Goal: Task Accomplishment & Management: Complete application form

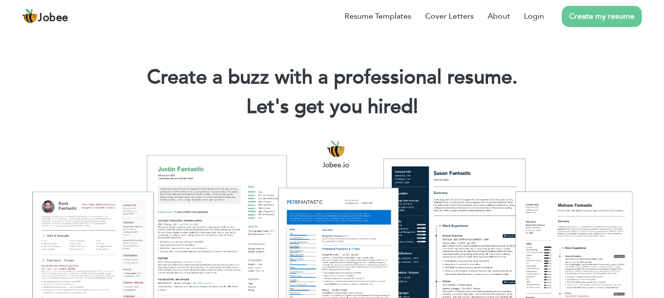
click at [397, 252] on div at bounding box center [332, 243] width 650 height 230
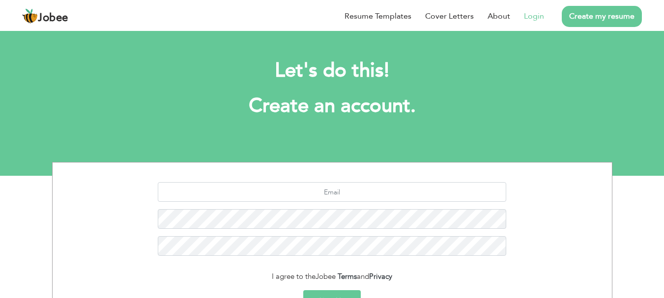
click at [542, 19] on link "Login" at bounding box center [534, 16] width 20 height 12
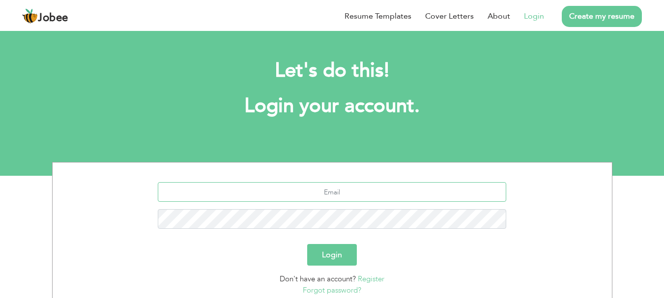
click at [354, 194] on input "text" at bounding box center [332, 192] width 349 height 20
type input "mubeen.dharejo786@gmail.com"
click at [307, 244] on button "Login" at bounding box center [332, 255] width 50 height 22
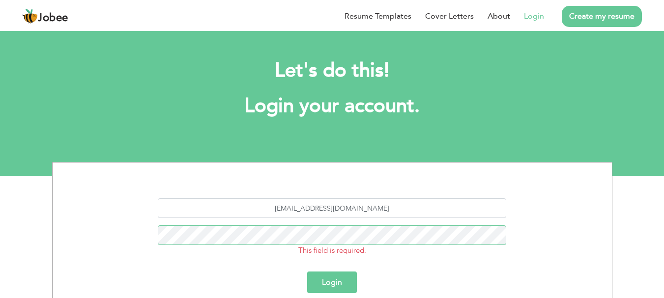
click at [307, 272] on button "Login" at bounding box center [332, 283] width 50 height 22
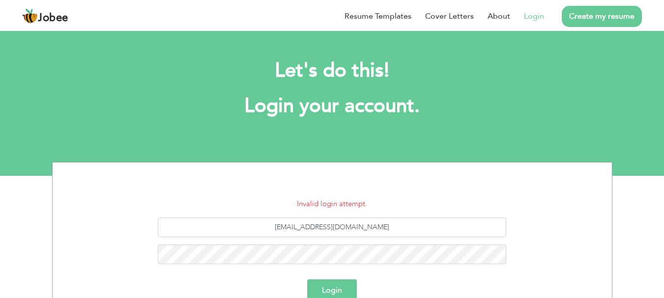
click at [335, 293] on button "Login" at bounding box center [332, 291] width 50 height 22
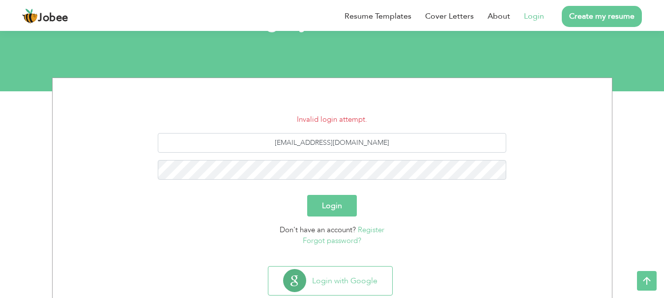
scroll to position [110, 0]
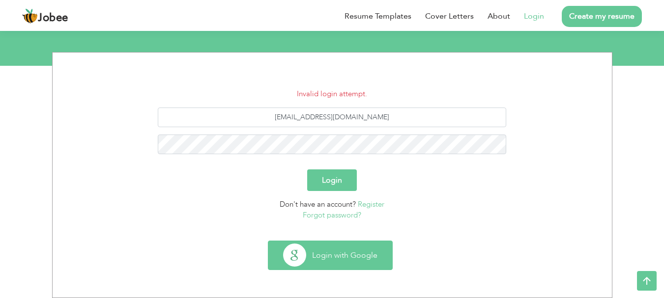
click at [365, 266] on button "Login with Google" at bounding box center [330, 255] width 124 height 29
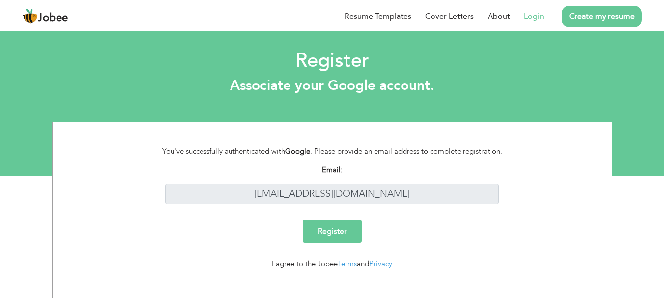
click at [342, 234] on input "Register" at bounding box center [332, 231] width 59 height 23
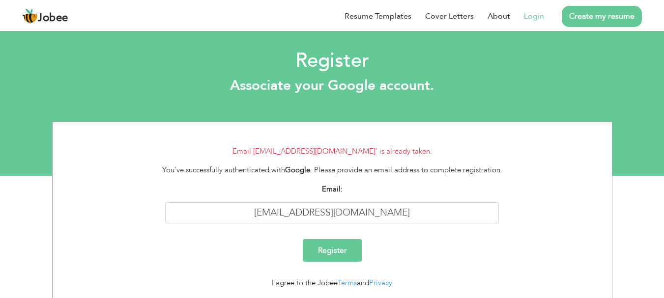
scroll to position [30, 0]
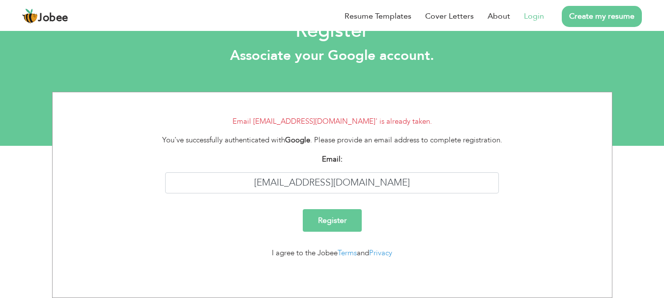
click at [541, 10] on link "Login" at bounding box center [534, 16] width 20 height 12
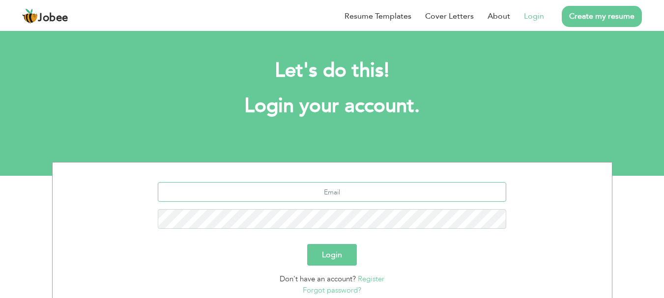
click at [295, 186] on input "text" at bounding box center [332, 192] width 349 height 20
type input "[EMAIL_ADDRESS][DOMAIN_NAME]"
click at [348, 289] on link "Forgot password?" at bounding box center [332, 291] width 59 height 10
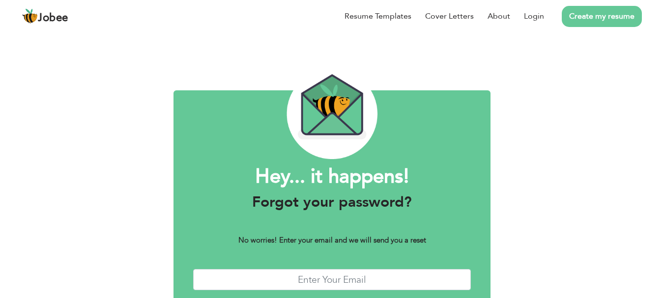
scroll to position [56, 0]
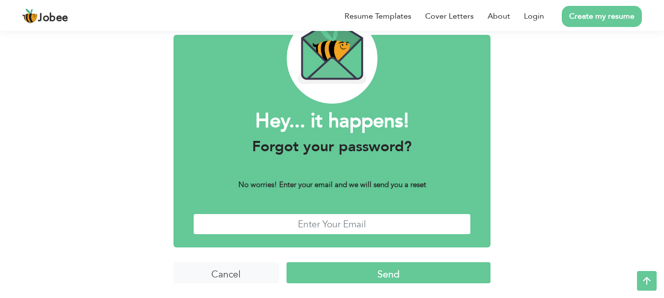
click at [359, 223] on input "text" at bounding box center [332, 224] width 278 height 21
type input "mubeen.dharejo786@gmail.com"
click at [373, 271] on input "Send" at bounding box center [389, 273] width 204 height 21
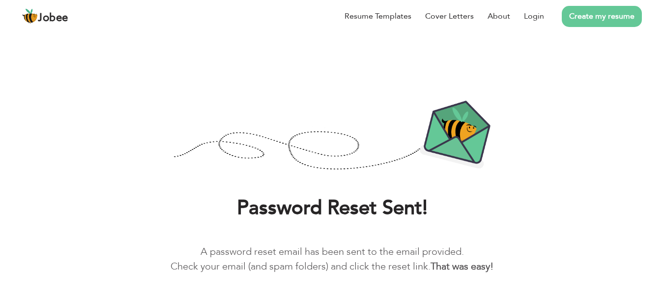
scroll to position [35, 0]
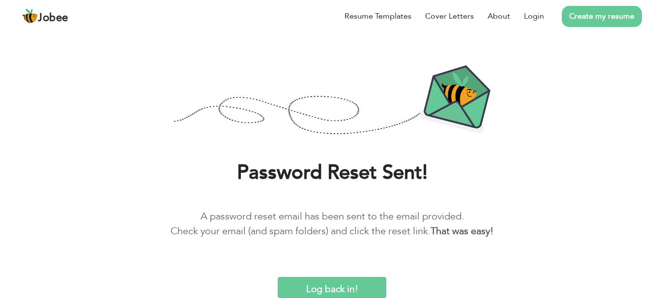
click at [343, 284] on input "Log back in!" at bounding box center [332, 287] width 108 height 21
click at [343, 293] on input "Log back in!" at bounding box center [332, 287] width 108 height 21
click at [375, 290] on input "Log back in!" at bounding box center [332, 287] width 108 height 21
click at [537, 14] on link "Login" at bounding box center [534, 16] width 20 height 12
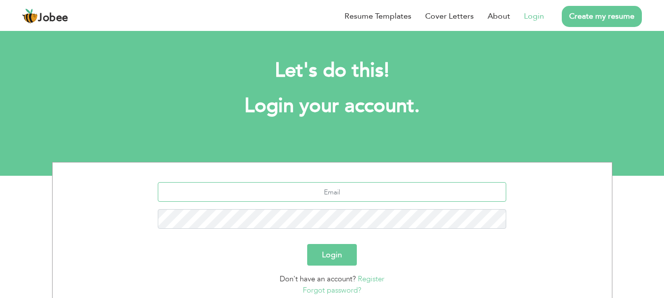
click at [348, 200] on input "text" at bounding box center [332, 192] width 349 height 20
type input "mubeen.dharejo786@gmail.com"
click at [307, 244] on button "Login" at bounding box center [332, 255] width 50 height 22
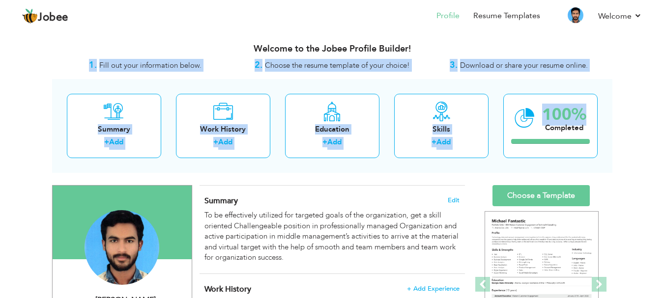
drag, startPoint x: 664, startPoint y: 36, endPoint x: 671, endPoint y: 97, distance: 61.4
click at [664, 97] on html "Jobee Profile Resume Templates Resume Templates Cover Letters About My Resume W…" at bounding box center [332, 149] width 664 height 298
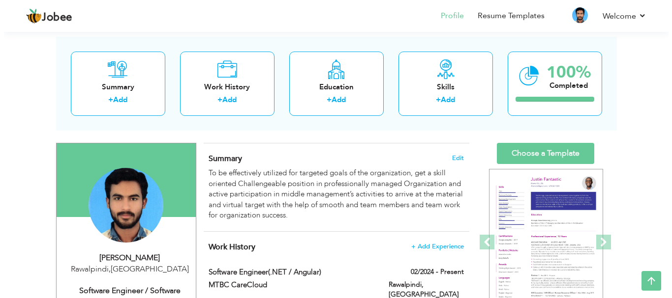
scroll to position [27, 0]
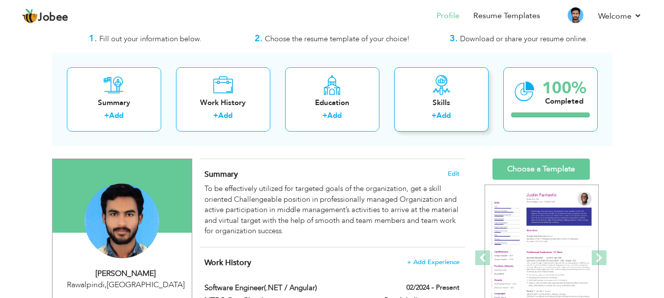
click at [455, 118] on div "+ Add" at bounding box center [441, 117] width 79 height 13
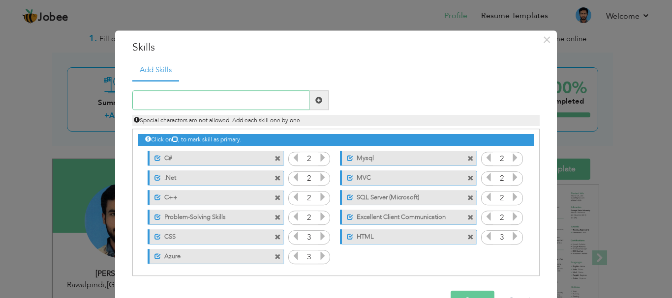
click at [225, 96] on input "text" at bounding box center [220, 101] width 177 height 20
click at [208, 158] on label "C#" at bounding box center [210, 157] width 98 height 12
click at [181, 160] on label "C#" at bounding box center [208, 157] width 99 height 12
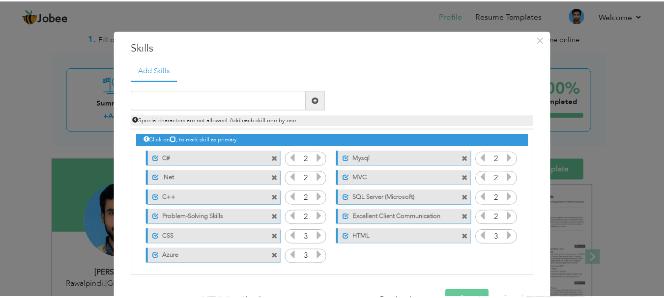
scroll to position [30, 0]
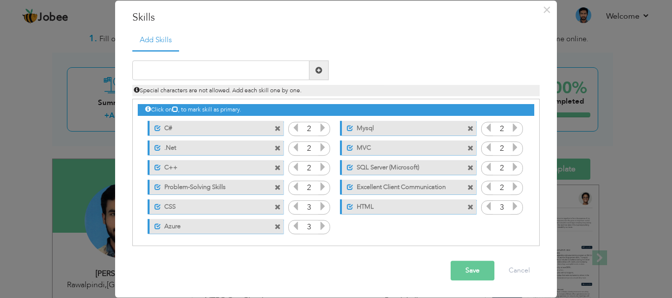
click at [321, 130] on icon at bounding box center [322, 128] width 9 height 9
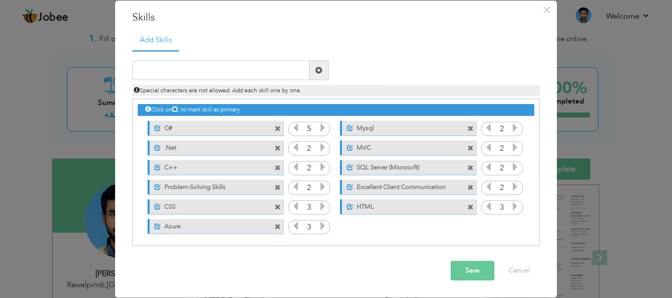
click at [321, 130] on icon at bounding box center [322, 128] width 9 height 9
click at [291, 131] on icon at bounding box center [295, 128] width 9 height 9
click at [526, 272] on button "Cancel" at bounding box center [519, 272] width 41 height 20
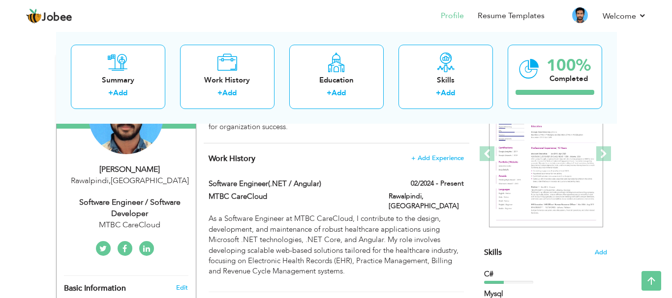
scroll to position [11, 0]
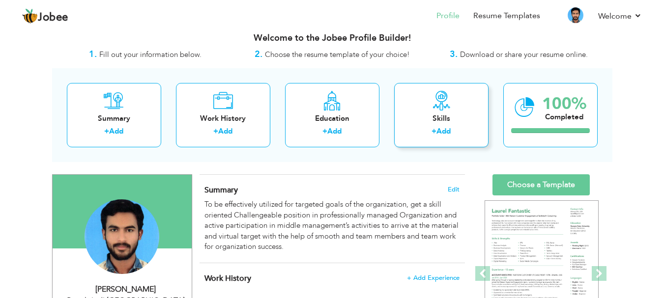
click at [403, 131] on div "+ Add" at bounding box center [441, 132] width 79 height 13
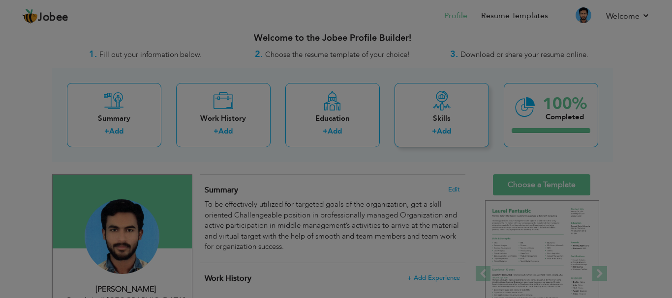
scroll to position [0, 0]
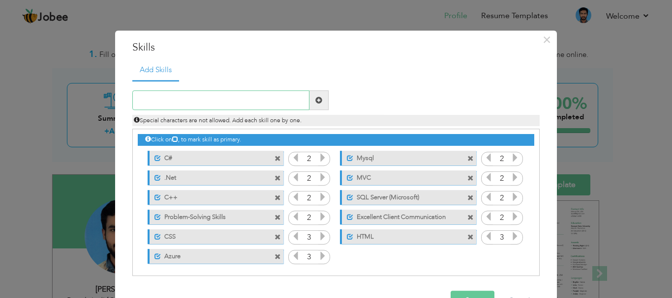
click at [202, 99] on input "text" at bounding box center [220, 101] width 177 height 20
click at [312, 160] on input "2" at bounding box center [309, 159] width 18 height 14
click at [318, 160] on icon at bounding box center [322, 158] width 9 height 9
click at [154, 157] on span at bounding box center [157, 158] width 6 height 6
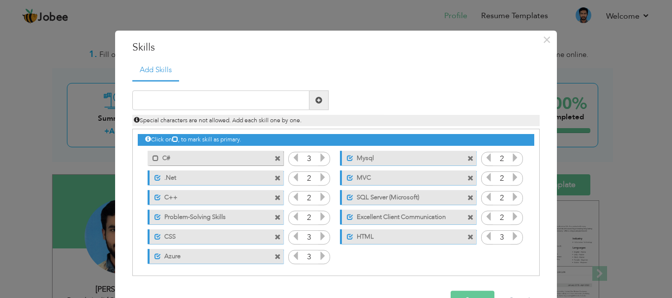
click at [214, 152] on label "C#" at bounding box center [208, 157] width 99 height 12
click at [214, 152] on label "C#" at bounding box center [210, 157] width 98 height 12
click at [207, 157] on label "C#" at bounding box center [208, 157] width 99 height 12
click at [207, 157] on label "C#" at bounding box center [210, 157] width 98 height 12
click at [207, 157] on label "C#" at bounding box center [208, 157] width 99 height 12
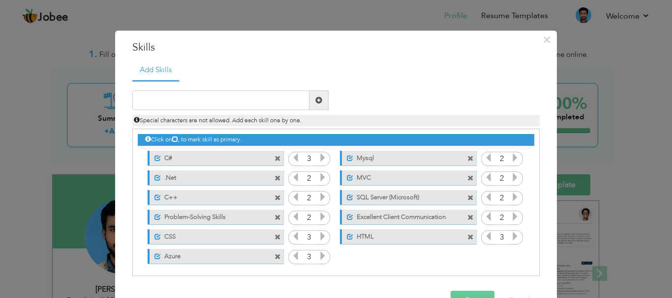
drag, startPoint x: 535, startPoint y: 206, endPoint x: 544, endPoint y: 262, distance: 56.7
click at [544, 262] on div "× Skills Add Skills" at bounding box center [336, 179] width 442 height 298
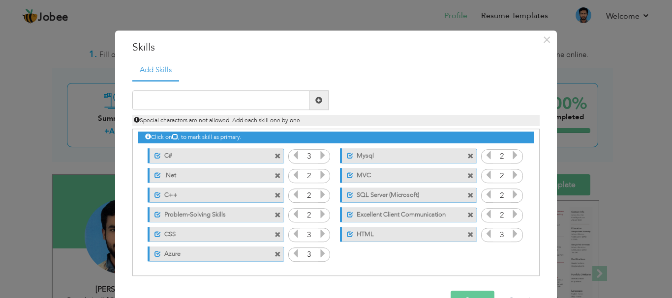
scroll to position [30, 0]
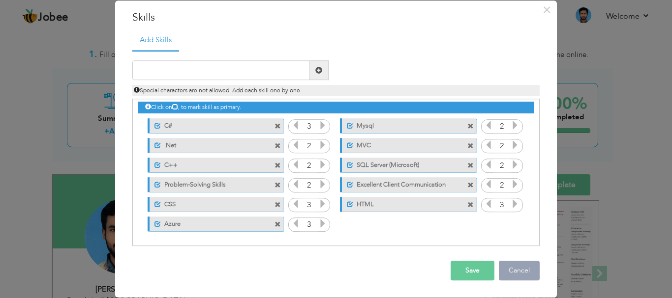
click at [511, 269] on button "Cancel" at bounding box center [519, 272] width 41 height 20
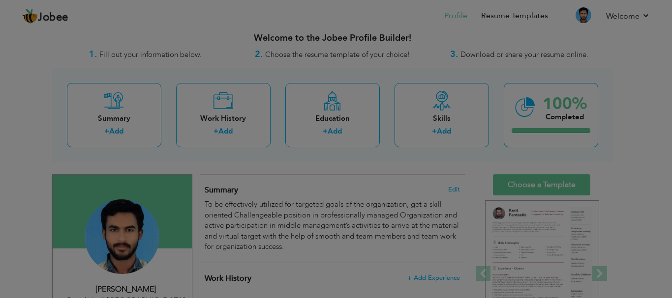
scroll to position [0, 0]
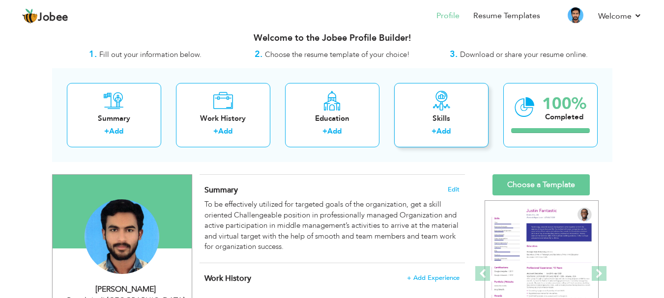
click at [419, 108] on div "Skills + Add" at bounding box center [441, 115] width 94 height 64
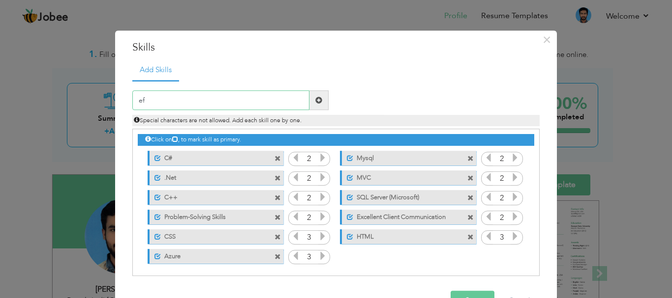
type input "e"
click at [306, 196] on input "2" at bounding box center [309, 199] width 18 height 14
click at [258, 96] on input "text" at bounding box center [220, 101] width 177 height 20
click at [178, 159] on label "C#" at bounding box center [210, 157] width 98 height 12
drag, startPoint x: 208, startPoint y: 159, endPoint x: 203, endPoint y: 159, distance: 5.9
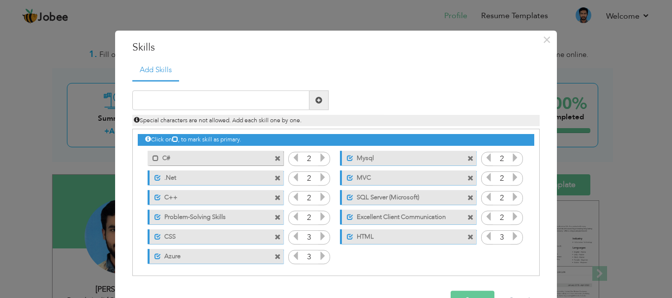
click at [203, 159] on label "C#" at bounding box center [208, 157] width 99 height 12
click at [154, 158] on span at bounding box center [157, 158] width 6 height 6
click at [152, 158] on span at bounding box center [155, 158] width 6 height 6
click at [274, 161] on span at bounding box center [277, 159] width 6 height 6
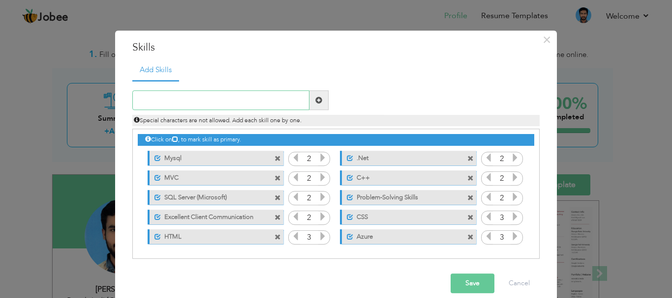
click at [209, 102] on input "text" at bounding box center [220, 101] width 177 height 20
paste input "Strong knowledge of C# and .NET Framework / .NET C"
type input "Strong knowledge of C# and .NET Framework / .NET C"
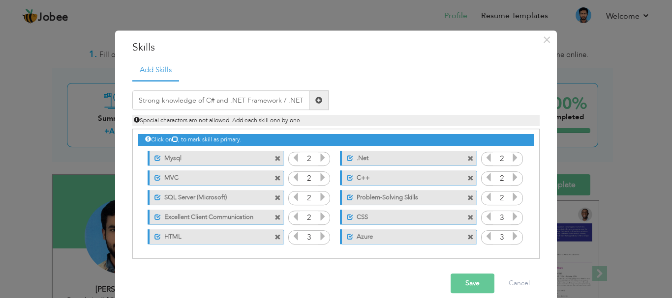
click at [473, 283] on button "Save" at bounding box center [472, 284] width 44 height 20
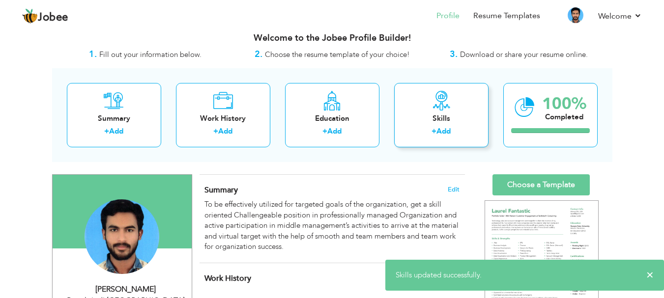
click at [416, 133] on div "+ Add" at bounding box center [441, 132] width 79 height 13
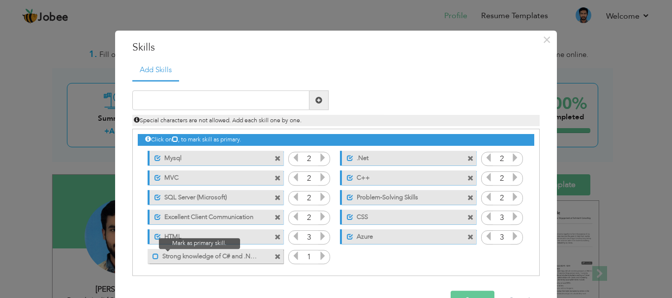
click at [152, 255] on span at bounding box center [155, 257] width 6 height 6
click at [248, 256] on label "Strong knowledge of C# and .NET Framework / .NET C" at bounding box center [210, 255] width 98 height 12
drag, startPoint x: 248, startPoint y: 256, endPoint x: 189, endPoint y: 164, distance: 109.3
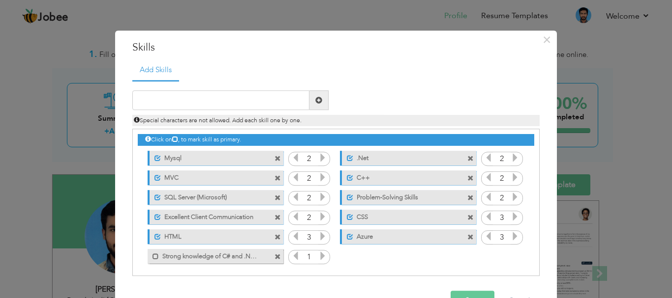
click at [189, 164] on div "Click on , to mark skill as primary. Unmark as primary skill. Mysql 2 .Net 2 MV…" at bounding box center [336, 198] width 396 height 137
click at [179, 162] on label "Mysql" at bounding box center [210, 157] width 98 height 12
click at [179, 162] on label "Mysql" at bounding box center [208, 157] width 99 height 12
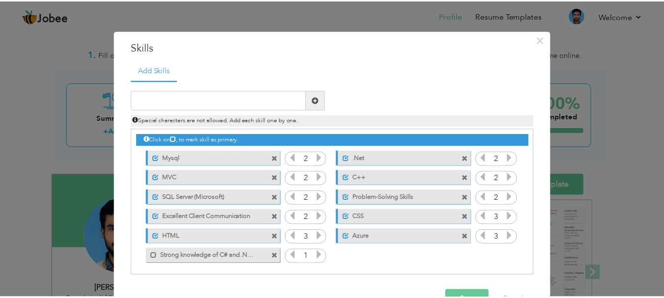
scroll to position [30, 0]
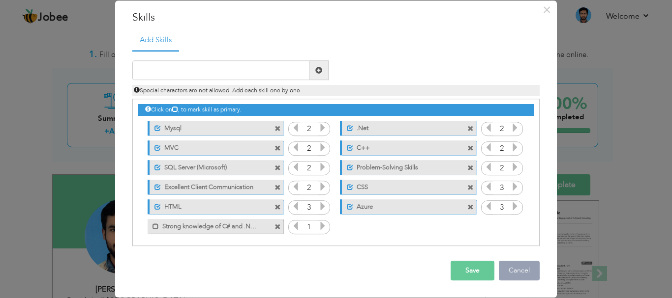
click at [526, 274] on button "Cancel" at bounding box center [519, 272] width 41 height 20
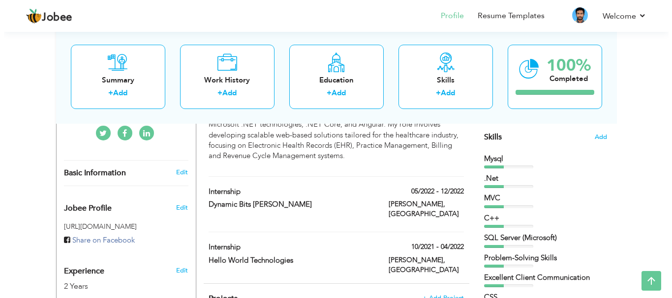
scroll to position [226, 0]
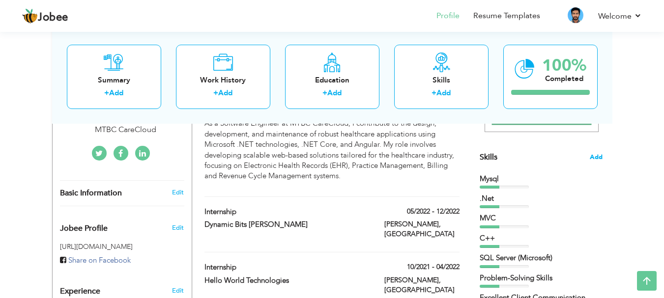
click at [597, 157] on span "Add" at bounding box center [596, 157] width 13 height 9
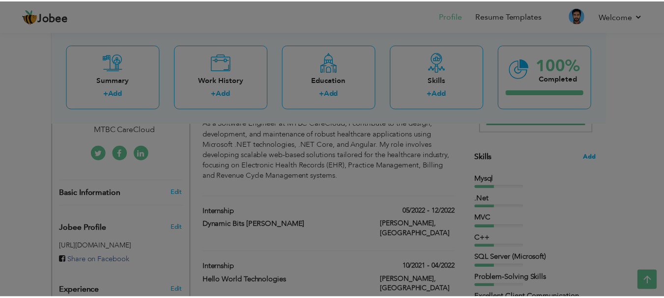
scroll to position [0, 0]
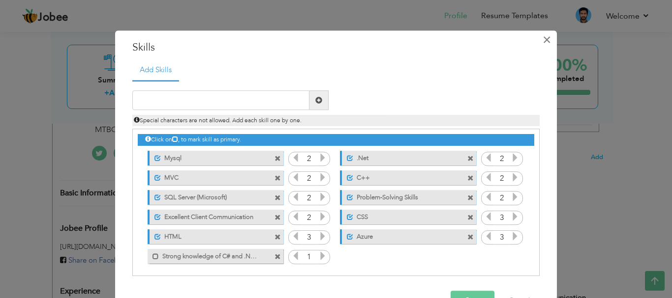
click at [543, 40] on span "×" at bounding box center [546, 40] width 8 height 18
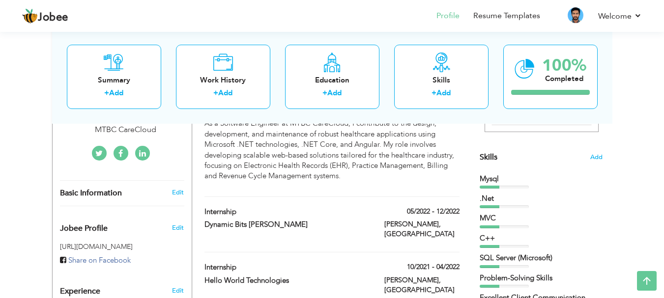
drag, startPoint x: 494, startPoint y: 183, endPoint x: 492, endPoint y: 166, distance: 16.9
click at [492, 166] on div "Skills Add Mysql .Net MVC" at bounding box center [541, 178] width 123 height 439
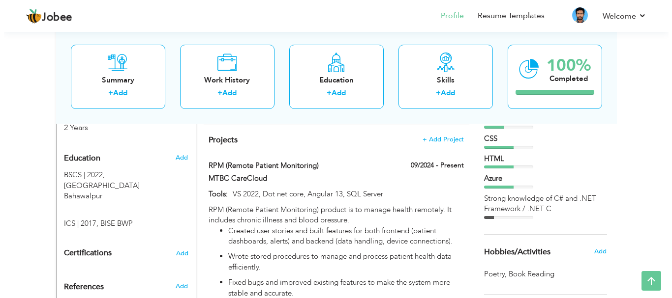
scroll to position [409, 0]
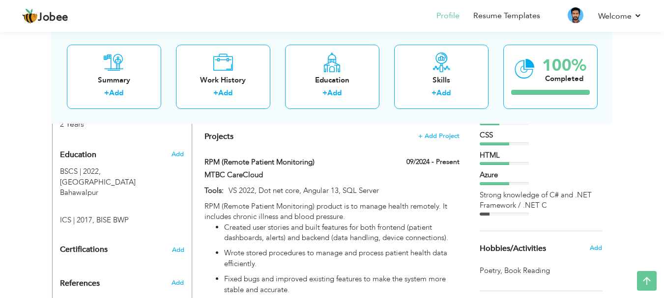
click at [521, 205] on div "Strong knowledge of C# and .NET Framework / .NET C" at bounding box center [541, 200] width 123 height 21
click at [499, 202] on div "Strong knowledge of C# and .NET Framework / .NET C" at bounding box center [541, 200] width 123 height 21
click at [409, 82] on div "Skills" at bounding box center [441, 80] width 79 height 10
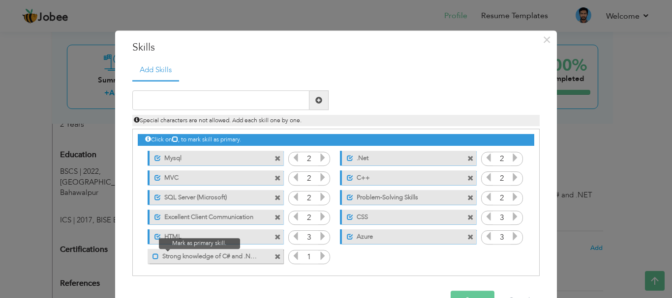
click at [152, 259] on span at bounding box center [155, 257] width 6 height 6
click at [318, 255] on icon at bounding box center [322, 256] width 9 height 9
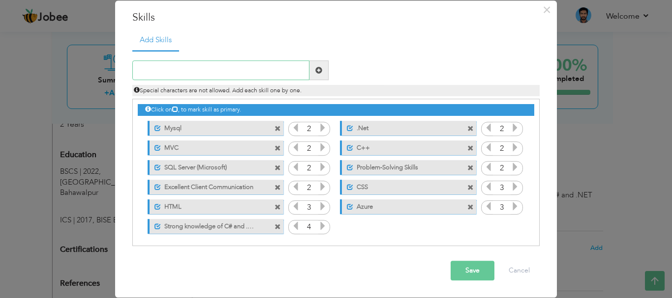
click at [189, 65] on input "text" at bounding box center [220, 71] width 177 height 20
paste input "Expertise in [DOMAIN_NAME] MVC and [DOMAIN_NAME] Core Web API"
type input "Expertise in [DOMAIN_NAME] MVC and [DOMAIN_NAME] Core Web API"
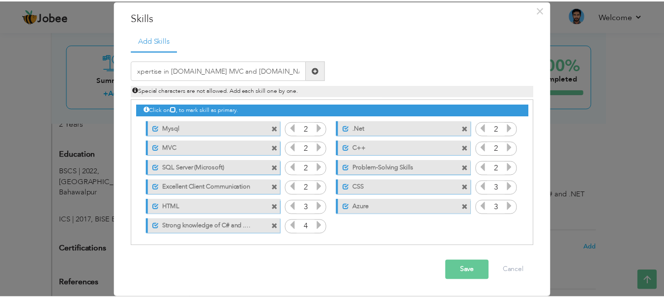
scroll to position [0, 0]
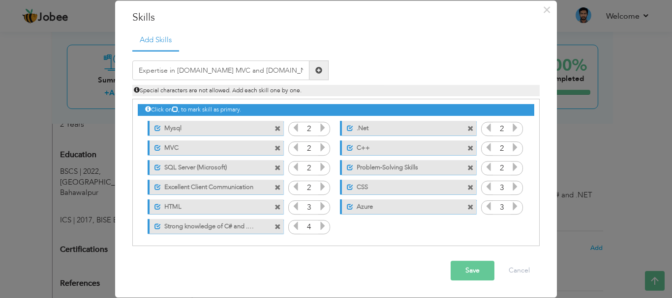
click at [315, 68] on span at bounding box center [318, 70] width 7 height 7
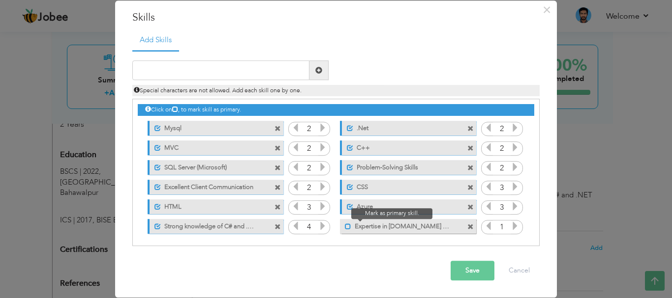
click at [345, 229] on span at bounding box center [348, 227] width 6 height 6
click at [510, 230] on icon at bounding box center [514, 226] width 9 height 9
click at [473, 265] on button "Save" at bounding box center [472, 272] width 44 height 20
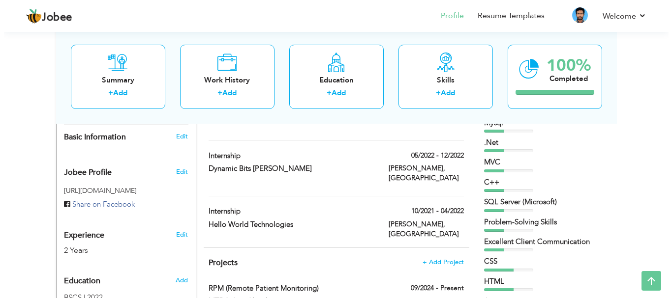
scroll to position [277, 0]
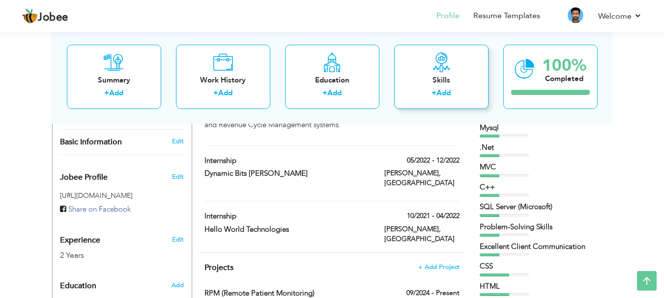
click at [437, 79] on div "Skills" at bounding box center [441, 80] width 79 height 10
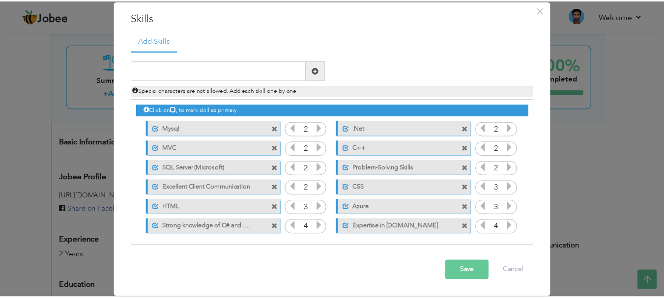
scroll to position [0, 0]
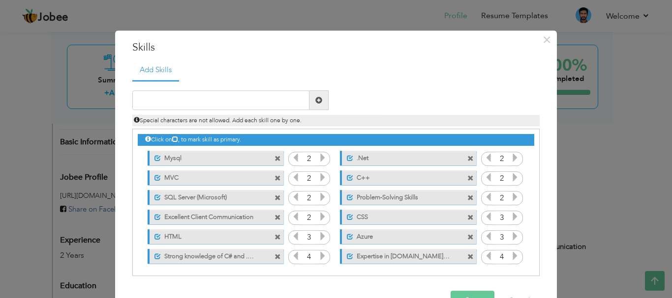
click at [274, 158] on span at bounding box center [277, 159] width 6 height 6
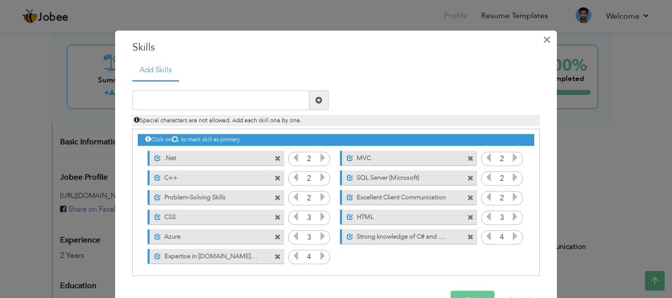
click at [548, 47] on button "×" at bounding box center [546, 40] width 16 height 16
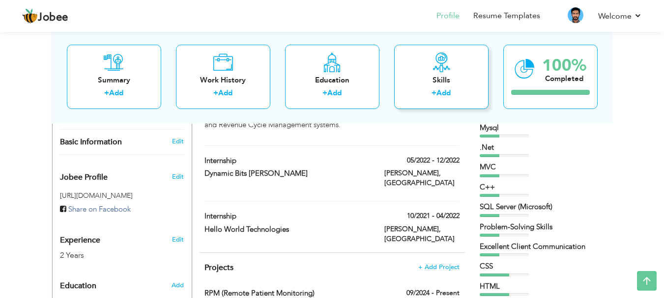
click at [454, 88] on div "+ Add" at bounding box center [441, 94] width 79 height 13
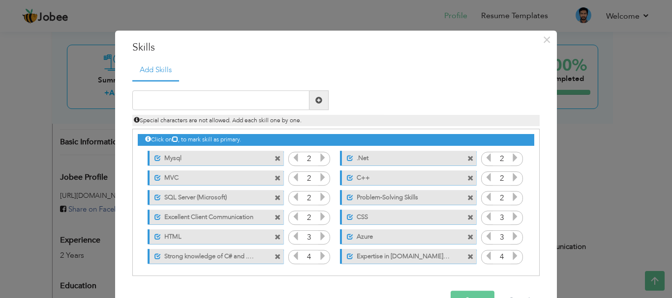
click at [274, 156] on span at bounding box center [277, 159] width 6 height 6
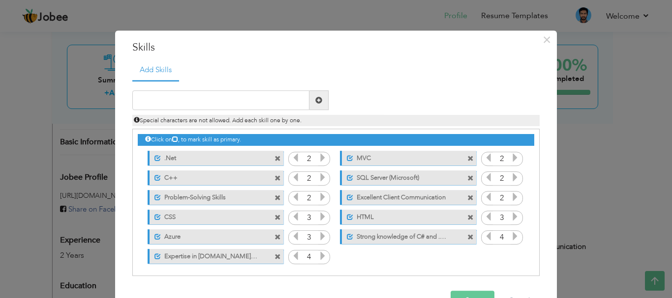
click at [274, 156] on span at bounding box center [277, 159] width 6 height 6
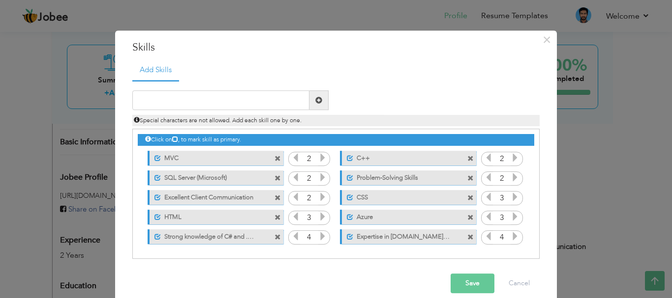
click at [274, 156] on span at bounding box center [277, 159] width 6 height 6
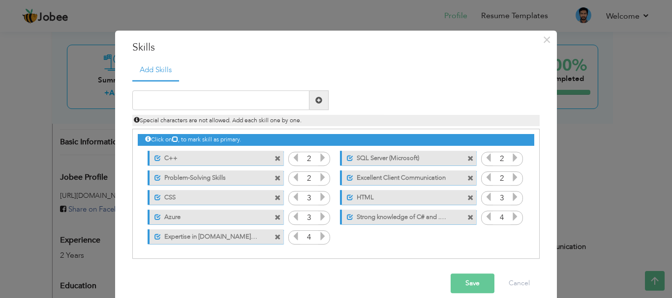
click at [274, 156] on span at bounding box center [277, 159] width 6 height 6
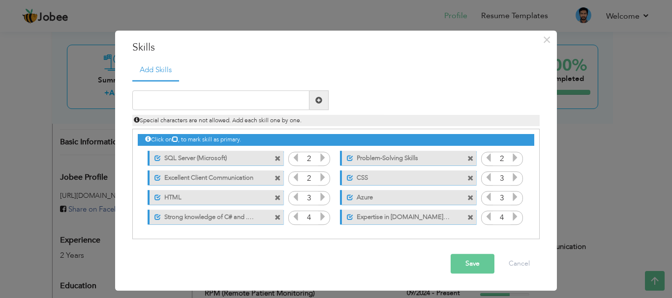
click at [279, 160] on span at bounding box center [277, 159] width 6 height 6
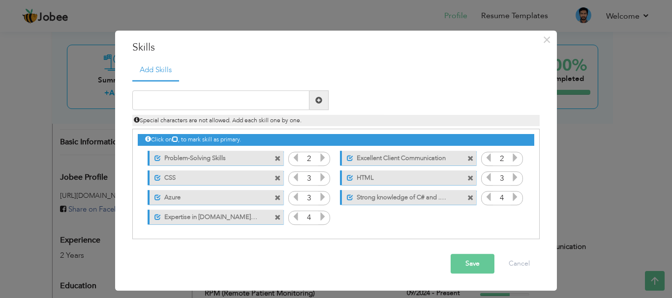
click at [279, 160] on span at bounding box center [277, 159] width 6 height 6
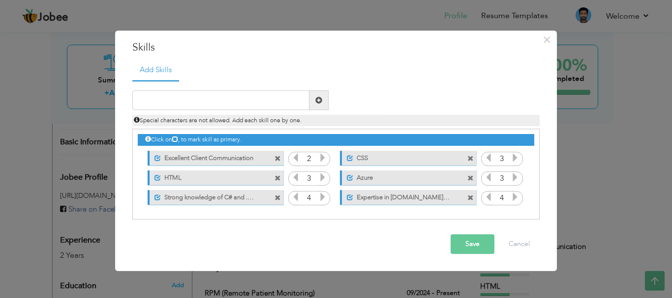
click at [279, 160] on span at bounding box center [277, 159] width 6 height 6
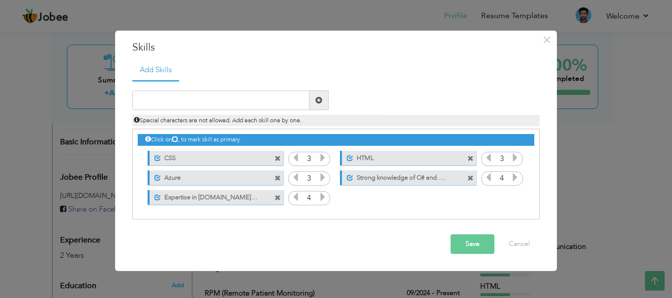
click at [279, 160] on span at bounding box center [277, 159] width 6 height 6
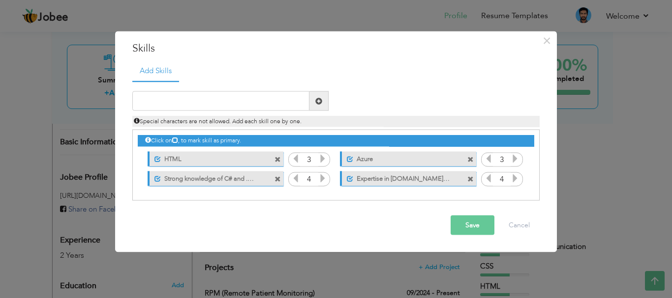
click at [279, 160] on span at bounding box center [277, 159] width 6 height 6
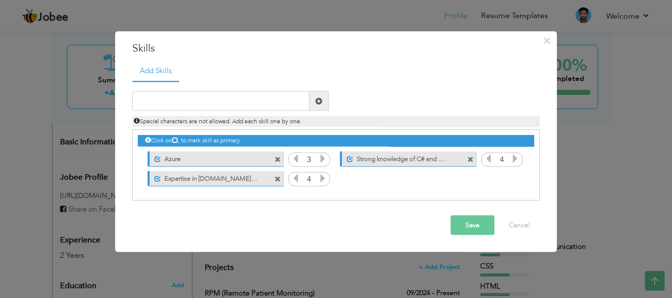
click at [279, 160] on span at bounding box center [277, 159] width 6 height 6
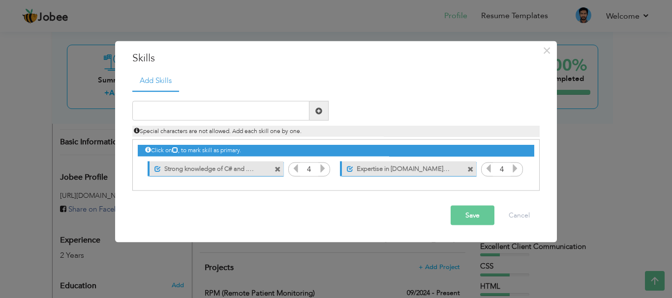
click at [474, 214] on button "Save" at bounding box center [472, 216] width 44 height 20
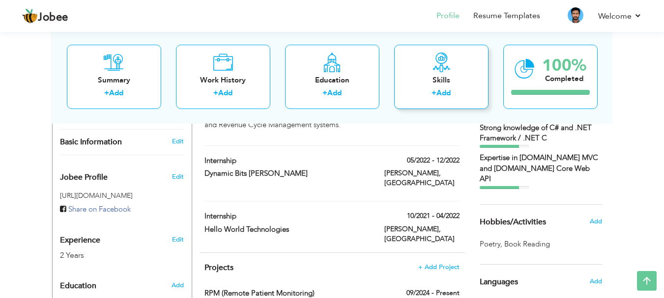
click at [451, 85] on div "Skills" at bounding box center [441, 80] width 79 height 10
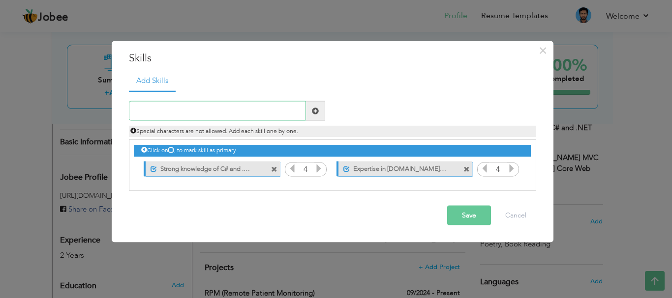
paste input "Proficient in Entity Framework (EF Core), LINQ, an"
click at [256, 111] on input "Proficient in Entity Framework (EF Core), LINQ, an" at bounding box center [217, 111] width 177 height 20
type input "Proficient in Entity Framework (EF Core), LINQ, an"
click at [312, 113] on span at bounding box center [315, 110] width 7 height 7
click at [277, 113] on input "text" at bounding box center [217, 111] width 177 height 20
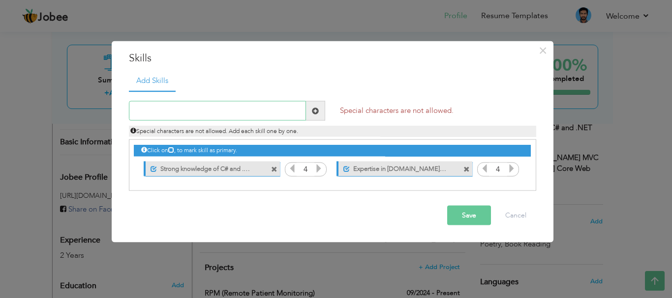
paste input "Proficient in Entity Framework (EF Core), LINQ, an"
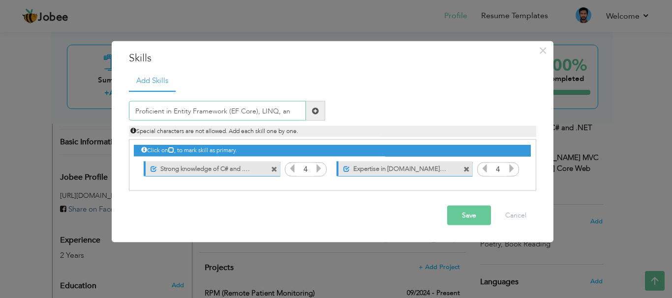
click at [275, 114] on input "Proficient in Entity Framework (EF Core), LINQ, an" at bounding box center [217, 111] width 177 height 20
click at [296, 110] on input "Proficient in Entity Framework (EF Core), LINQ, an" at bounding box center [217, 111] width 177 height 20
paste input "text"
type input "Proficient in Entity Framework (EF Core) and LINQ"
click at [312, 112] on span at bounding box center [315, 110] width 7 height 7
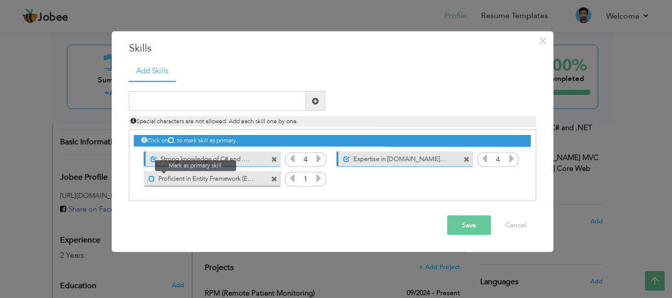
click at [151, 181] on span at bounding box center [151, 179] width 6 height 6
click at [316, 180] on icon at bounding box center [318, 178] width 9 height 9
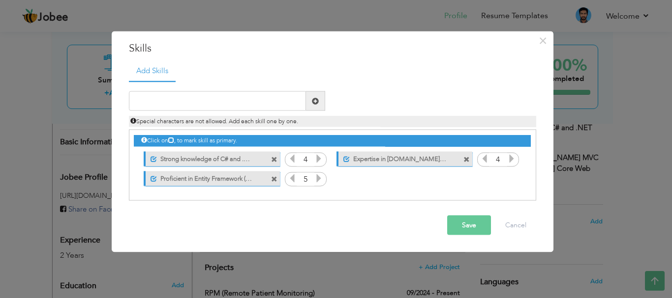
click at [294, 178] on icon at bounding box center [292, 178] width 9 height 9
click at [463, 226] on button "Save" at bounding box center [469, 226] width 44 height 20
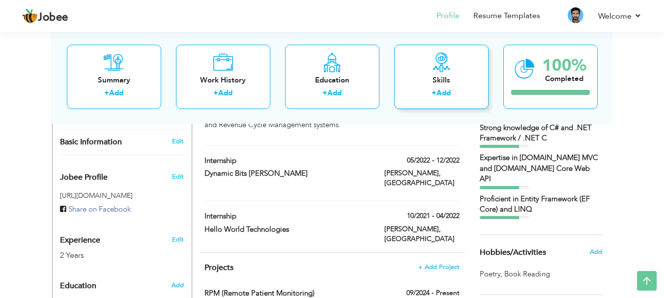
click at [426, 77] on div "Skills" at bounding box center [441, 80] width 79 height 10
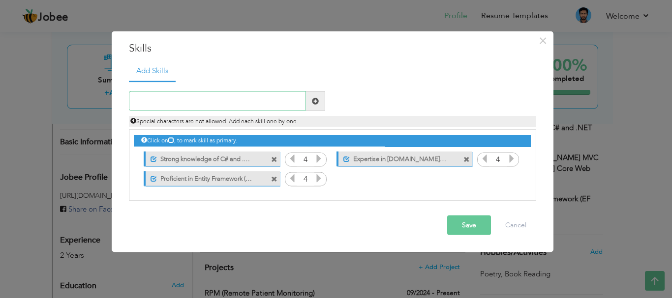
click at [225, 98] on input "text" at bounding box center [217, 101] width 177 height 20
paste input "Hands-on experience with Dependency Injection (DI)"
drag, startPoint x: 201, startPoint y: 102, endPoint x: 72, endPoint y: 96, distance: 129.0
click at [72, 96] on div "× Skills Add Skills Hands-on experience with Dependency Injection (DI) Duplicat…" at bounding box center [336, 149] width 672 height 298
click at [269, 102] on input "Familiar with Dependency Injection (DI)" at bounding box center [217, 101] width 177 height 20
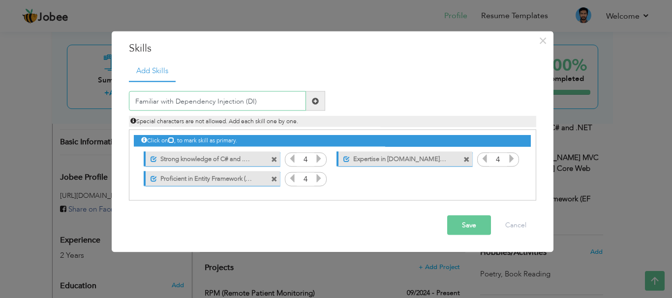
type input "Familiar with Dependency Injection (DI)"
click at [315, 101] on span at bounding box center [315, 100] width 7 height 7
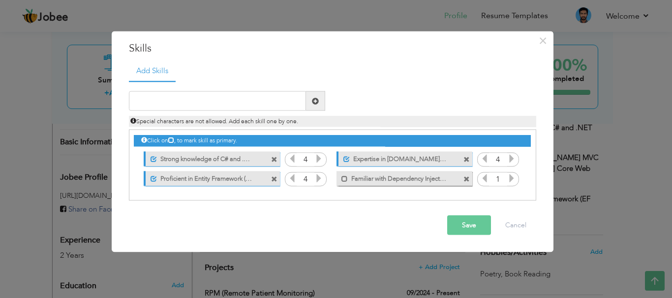
click at [512, 174] on icon at bounding box center [511, 178] width 9 height 9
click at [486, 176] on icon at bounding box center [484, 178] width 9 height 9
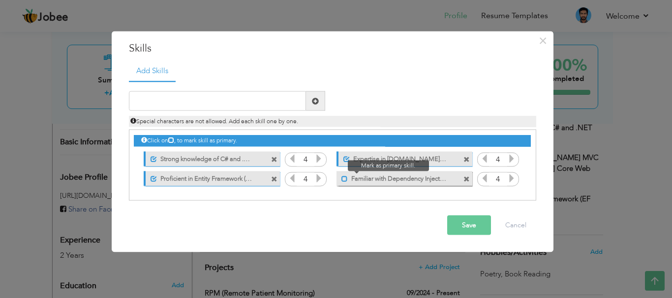
click at [345, 179] on span at bounding box center [344, 179] width 6 height 6
click at [462, 220] on button "Save" at bounding box center [469, 226] width 44 height 20
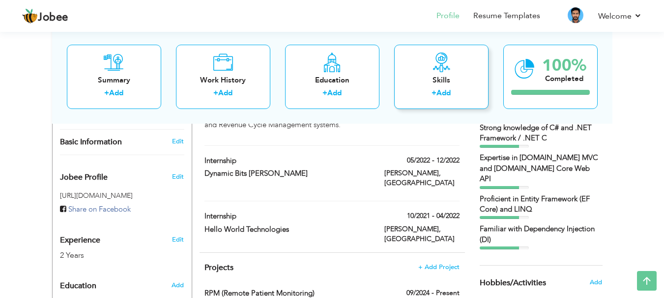
click at [437, 79] on div "Skills" at bounding box center [441, 80] width 79 height 10
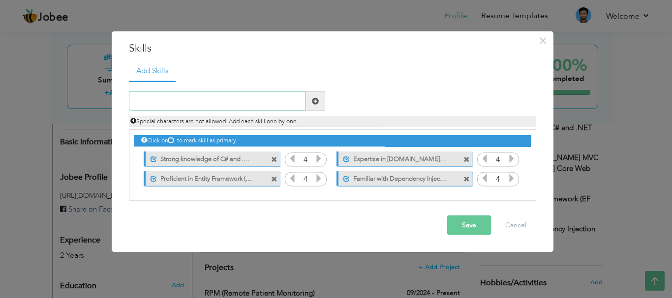
click at [225, 100] on input "text" at bounding box center [217, 101] width 177 height 20
paste input "Strong expertise in Entity Framework (EF Core), LI"
type input "Strong expertise in Entity Framework (EF Core), LI"
click at [521, 222] on button "Cancel" at bounding box center [515, 226] width 41 height 20
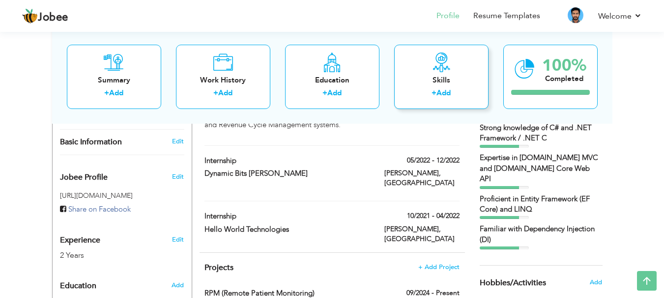
click at [454, 74] on div "Skills + Add" at bounding box center [441, 76] width 94 height 64
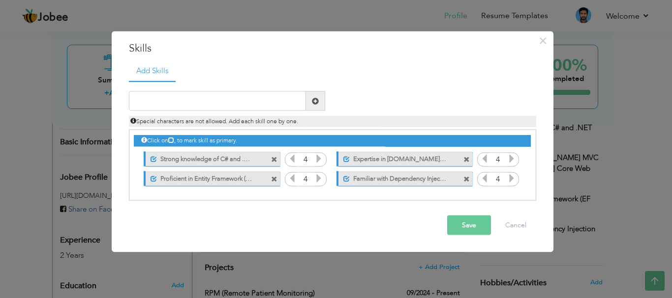
drag, startPoint x: 205, startPoint y: 122, endPoint x: 205, endPoint y: 109, distance: 13.3
click at [205, 109] on div "Duplicate entry Special characters are not allowed. Add each skill one by one." at bounding box center [332, 109] width 422 height 36
click at [205, 101] on input "text" at bounding box center [217, 101] width 177 height 20
paste input "Proficient in using Dapper ORM for high-performanc"
click at [159, 103] on input "Proficient in using Dapper ORM for high-performanc" at bounding box center [217, 101] width 177 height 20
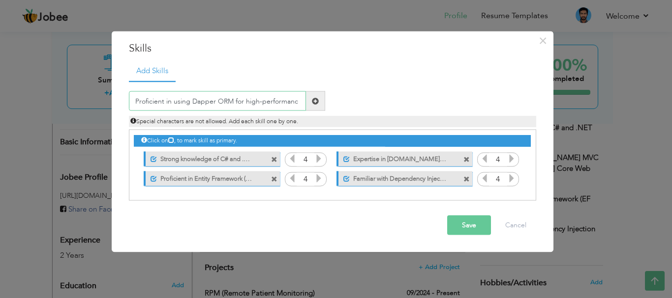
click at [159, 103] on input "Proficient in using Dapper ORM for high-performanc" at bounding box center [217, 101] width 177 height 20
click at [296, 102] on input "Familiar in using Dapper ORM for high-performanc" at bounding box center [217, 101] width 177 height 20
type input "Familiar in using Dapper ORM for high-performance"
click at [316, 102] on span at bounding box center [315, 100] width 7 height 7
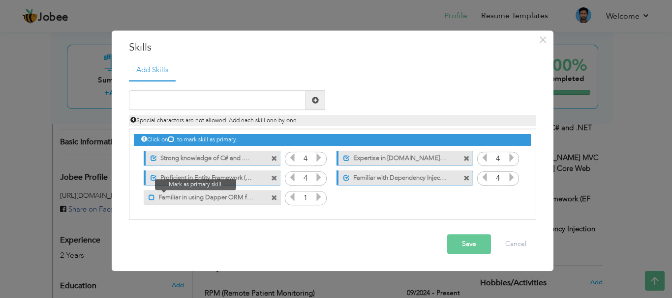
click at [154, 196] on span at bounding box center [151, 198] width 6 height 6
click at [320, 198] on icon at bounding box center [318, 197] width 9 height 9
click at [465, 244] on button "Save" at bounding box center [469, 245] width 44 height 20
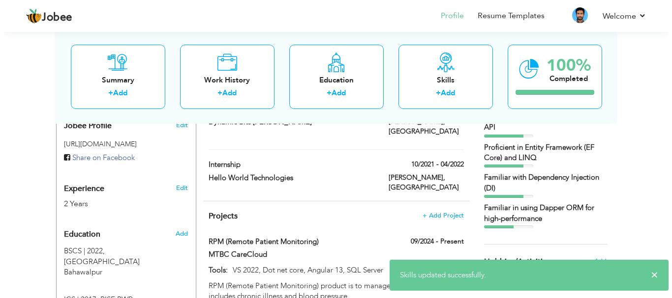
scroll to position [313, 0]
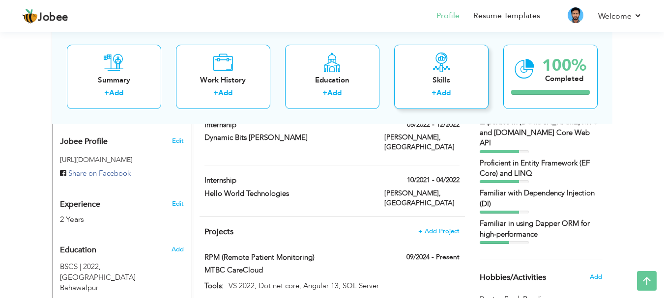
click at [443, 84] on div "Skills" at bounding box center [441, 80] width 79 height 10
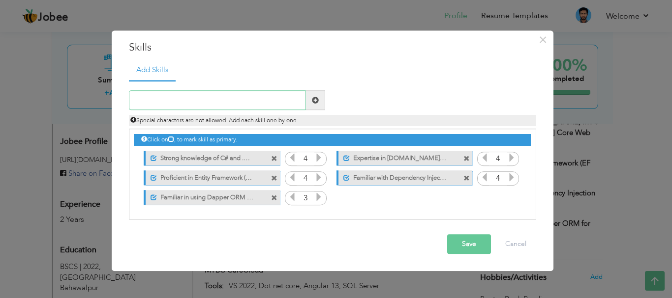
paste input "Strong expertise in SQL Server database design and"
type input "Strong expertise in SQL Server database design"
click at [315, 100] on span at bounding box center [315, 100] width 7 height 7
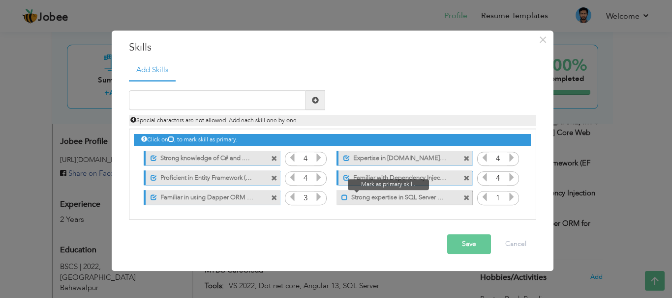
click at [344, 195] on span at bounding box center [344, 198] width 6 height 6
click at [513, 196] on icon at bounding box center [511, 197] width 9 height 9
click at [233, 106] on input "text" at bounding box center [217, 101] width 177 height 20
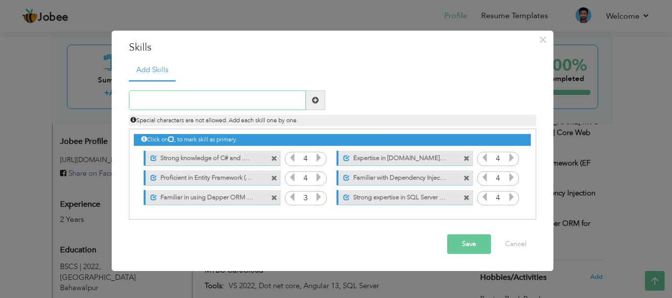
paste input "Proficient in Stored Procedures, Functions, Views,"
type input "Proficient in Stored Procedures, Functions, Views."
drag, startPoint x: 479, startPoint y: 165, endPoint x: 464, endPoint y: 157, distance: 17.2
click at [472, 130] on div "4" at bounding box center [332, 130] width 396 height 0
click at [444, 148] on div "Click on , to mark skill as primary. Unmark as primary skill. 4 4 4 4 3 1" at bounding box center [332, 169] width 396 height 78
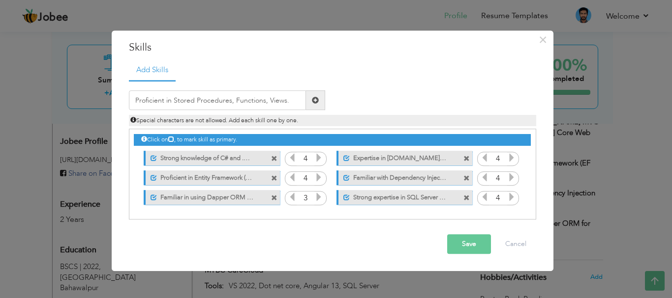
click at [314, 102] on span at bounding box center [315, 100] width 7 height 7
click at [277, 106] on input "text" at bounding box center [217, 101] width 177 height 20
paste input "Proficient in Stored Procedures, Functions, Views,"
type input "Proficient in Stored Procedures, Functions, Views."
click at [314, 98] on span at bounding box center [315, 100] width 7 height 7
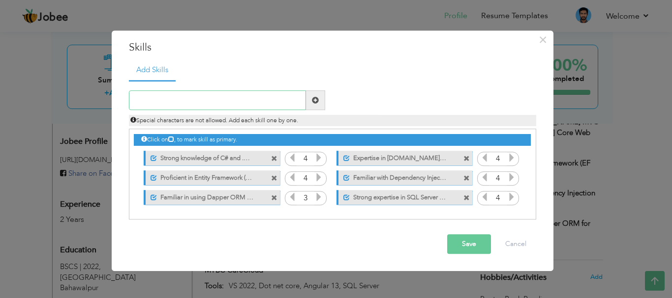
click at [220, 94] on input "text" at bounding box center [217, 101] width 177 height 20
paste input "Proficient in Stored Procedures, Functions, Views,"
click at [265, 103] on input "Proficient in Stored Procedures, Functions, Views," at bounding box center [217, 101] width 177 height 20
type input "Proficient in Stored Procedures Functions Views."
click at [312, 95] on span at bounding box center [315, 101] width 19 height 20
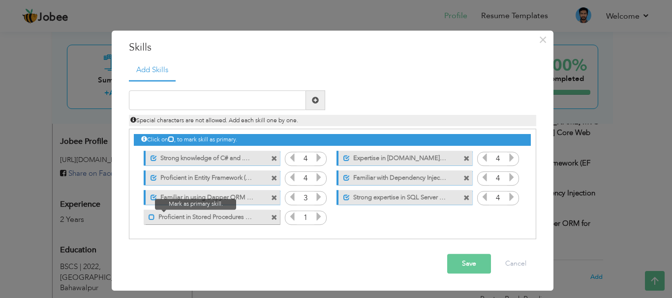
click at [148, 217] on span at bounding box center [151, 217] width 6 height 6
click at [322, 216] on icon at bounding box center [318, 217] width 9 height 9
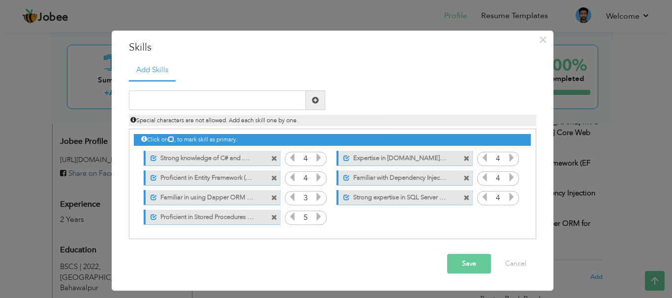
click at [289, 218] on icon at bounding box center [292, 217] width 9 height 9
click at [182, 108] on input "text" at bounding box center [217, 101] width 177 height 20
paste input "Strong knowledge of SQL Joins (INNER JOIN, LEFT JO"
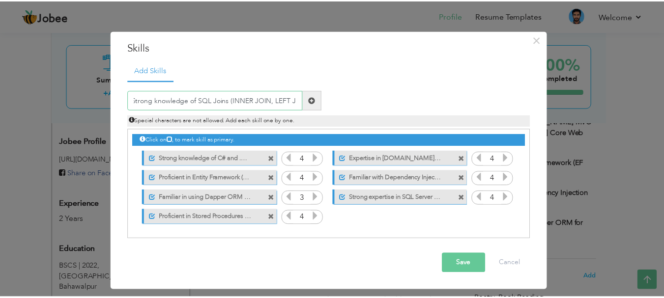
scroll to position [0, 0]
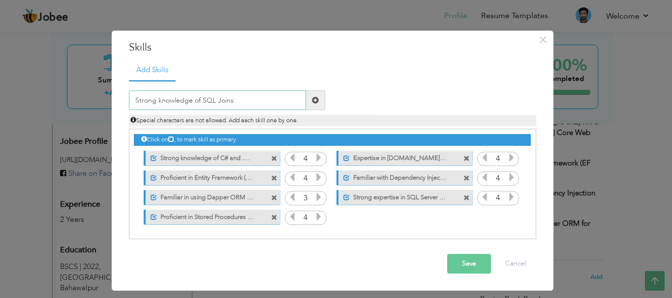
type input "Strong knowledge of SQL Joins"
click at [313, 98] on span at bounding box center [315, 100] width 7 height 7
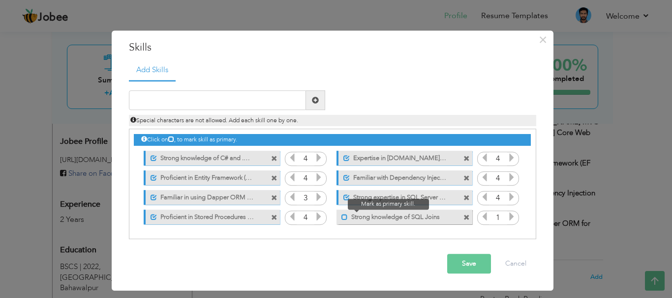
click at [341, 218] on span at bounding box center [344, 217] width 6 height 6
click at [511, 216] on icon at bounding box center [511, 217] width 9 height 9
click at [321, 197] on icon at bounding box center [318, 197] width 9 height 9
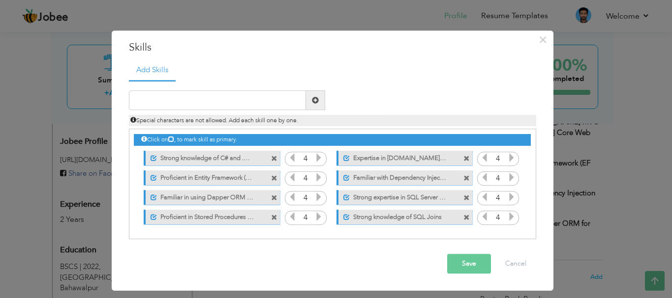
click at [463, 265] on button "Save" at bounding box center [469, 265] width 44 height 20
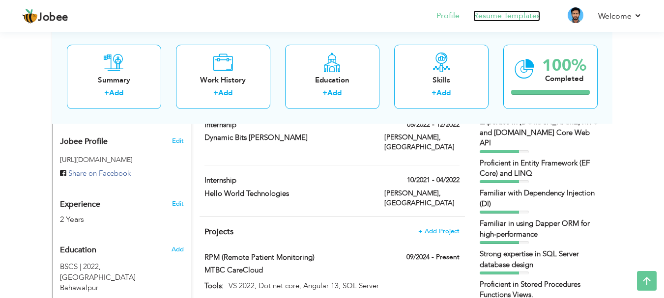
click at [507, 20] on link "Resume Templates" at bounding box center [507, 15] width 67 height 11
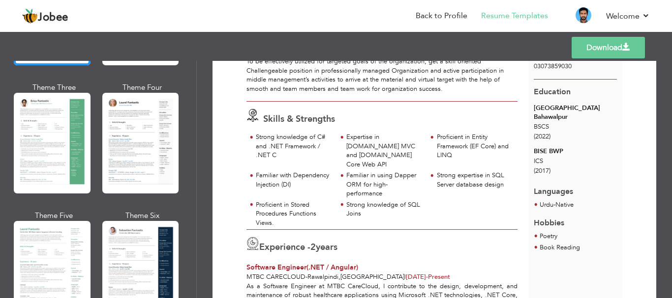
scroll to position [211, 0]
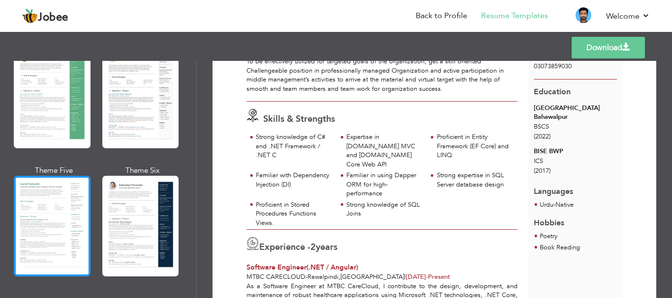
click at [36, 197] on div at bounding box center [52, 226] width 77 height 101
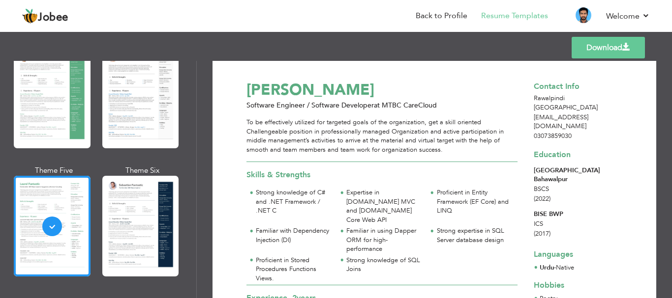
scroll to position [15, 0]
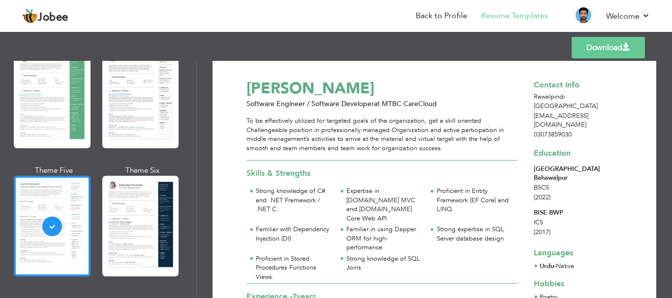
click at [617, 46] on link "Download" at bounding box center [607, 48] width 73 height 22
